Goal: Task Accomplishment & Management: Complete application form

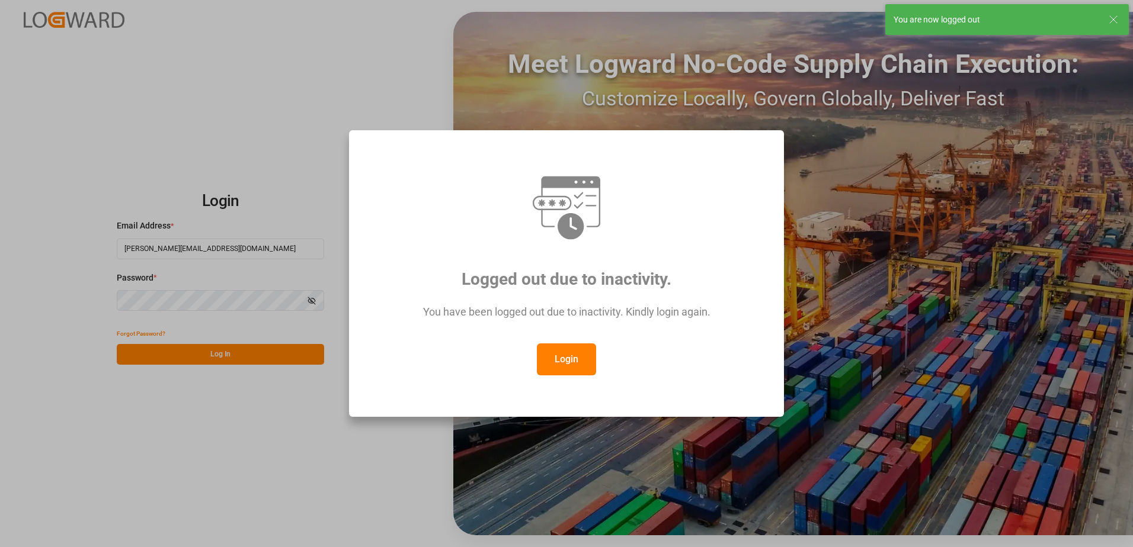
click at [569, 355] on button "Login" at bounding box center [566, 360] width 59 height 32
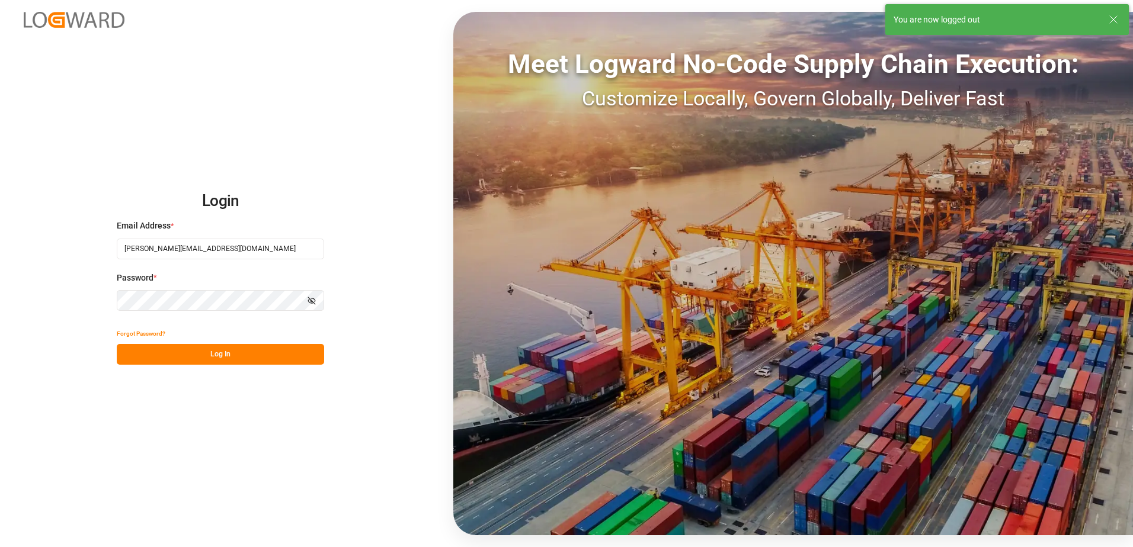
click at [227, 353] on button "Log In" at bounding box center [220, 354] width 207 height 21
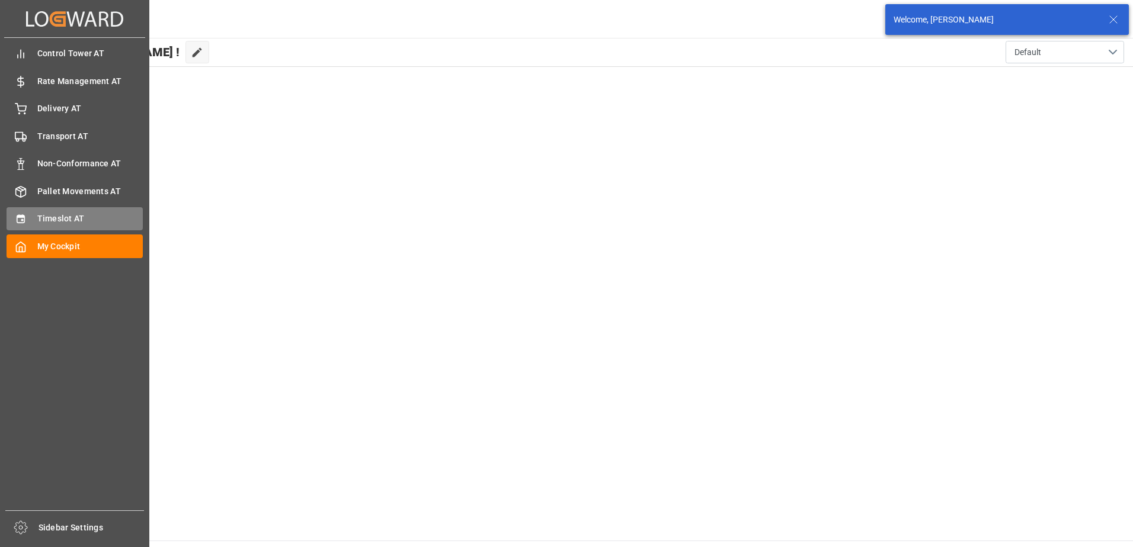
click at [15, 219] on icon at bounding box center [21, 219] width 12 height 12
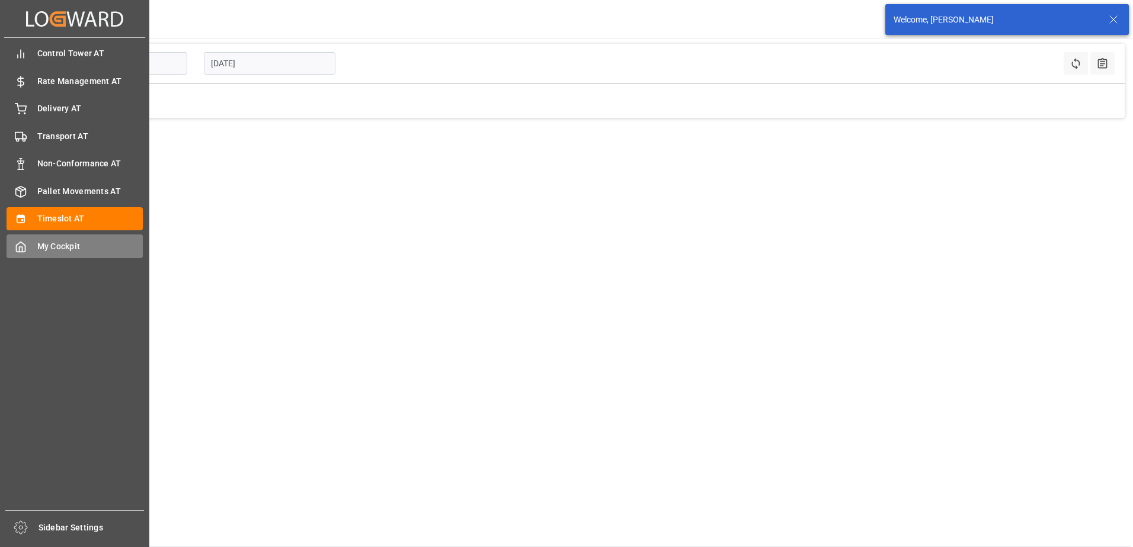
type input "Inbound AT"
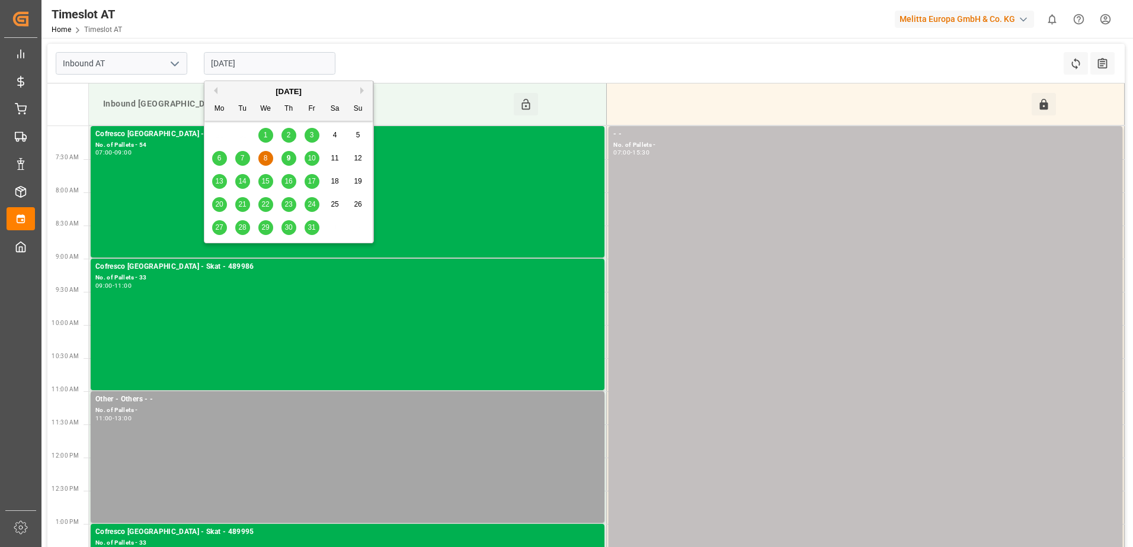
click at [249, 63] on input "[DATE]" at bounding box center [269, 63] width 131 height 23
click at [287, 154] on span "9" at bounding box center [289, 158] width 4 height 8
type input "[DATE]"
